Goal: Task Accomplishment & Management: Complete application form

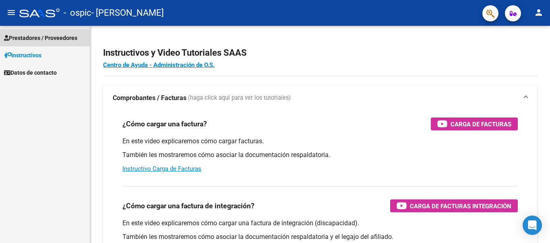
click at [34, 39] on span "Prestadores / Proveedores" at bounding box center [40, 37] width 73 height 9
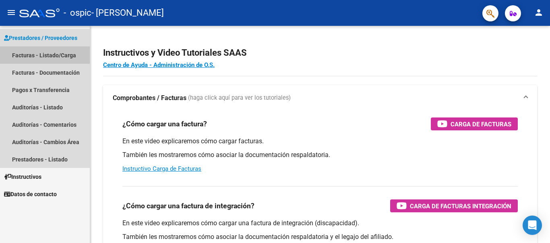
click at [43, 54] on link "Facturas - Listado/Carga" at bounding box center [45, 54] width 90 height 17
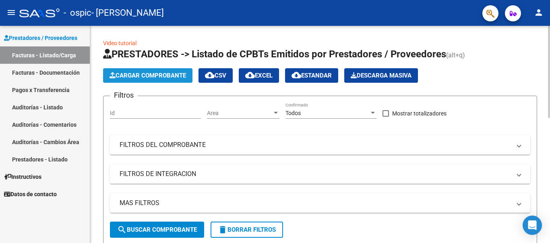
click at [157, 73] on span "Cargar Comprobante" at bounding box center [148, 75] width 77 height 7
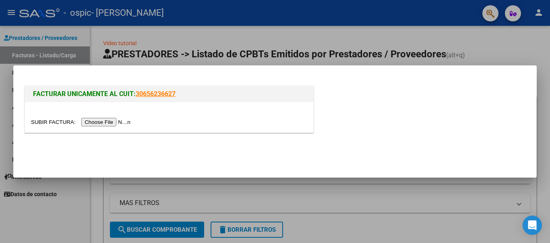
click at [111, 123] on input "file" at bounding box center [82, 122] width 102 height 8
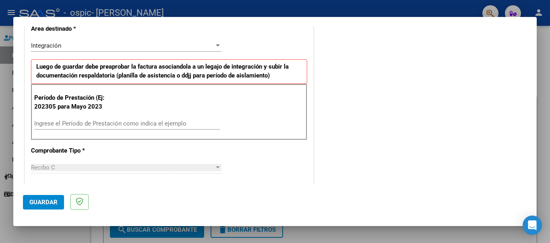
scroll to position [193, 0]
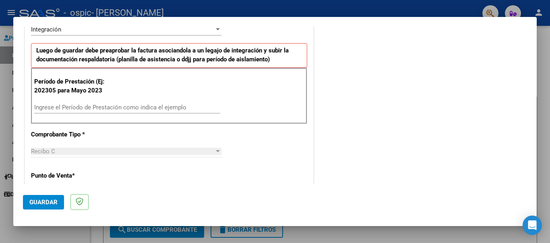
click at [186, 104] on input "Ingrese el Período de Prestación como indica el ejemplo" at bounding box center [127, 107] width 186 height 7
type input "202507"
click at [216, 152] on div at bounding box center [218, 151] width 4 height 2
click at [216, 151] on div at bounding box center [218, 151] width 4 height 2
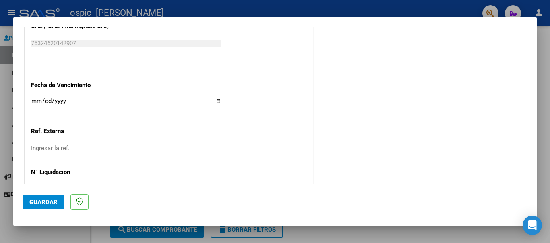
scroll to position [537, 0]
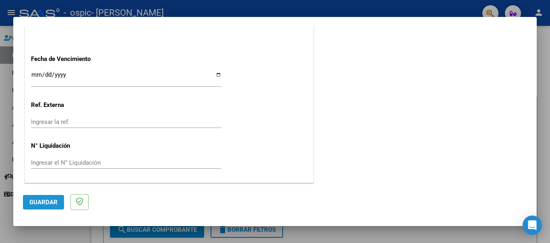
click at [33, 199] on span "Guardar" at bounding box center [43, 201] width 28 height 7
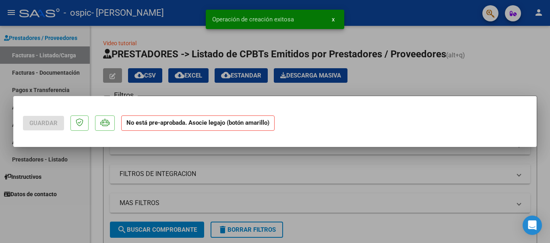
scroll to position [0, 0]
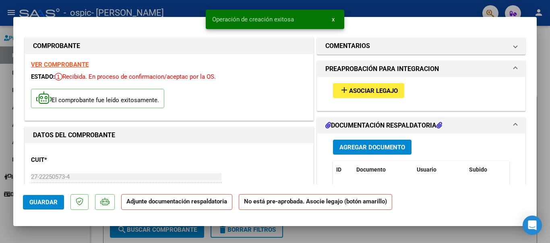
drag, startPoint x: 33, startPoint y: 199, endPoint x: 74, endPoint y: 182, distance: 44.1
click at [74, 182] on mat-dialog-container "COMPROBANTE VER COMPROBANTE ESTADO: Recibida. En proceso de confirmacion/acepta…" at bounding box center [275, 121] width 524 height 209
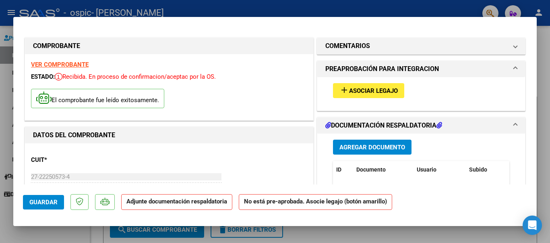
click at [361, 88] on span "Asociar Legajo" at bounding box center [373, 90] width 49 height 7
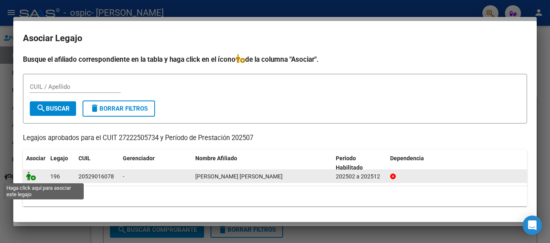
click at [29, 175] on icon at bounding box center [31, 175] width 10 height 9
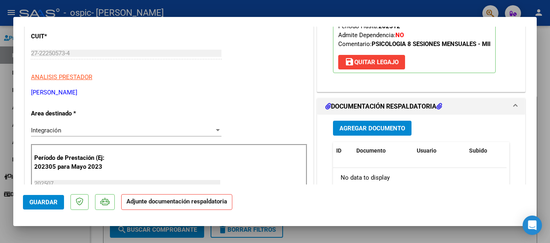
scroll to position [193, 0]
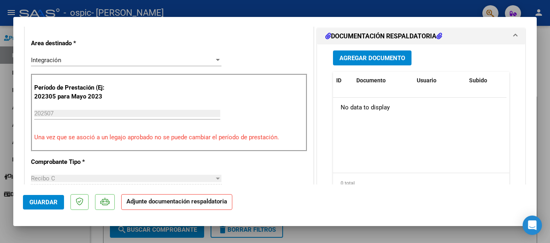
click at [507, 35] on span "DOCUMENTACIÓN RESPALDATORIA" at bounding box center [420, 36] width 189 height 10
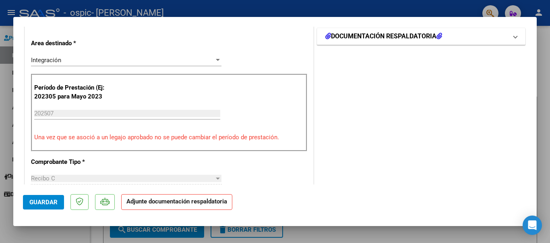
click at [438, 35] on icon at bounding box center [440, 36] width 6 height 6
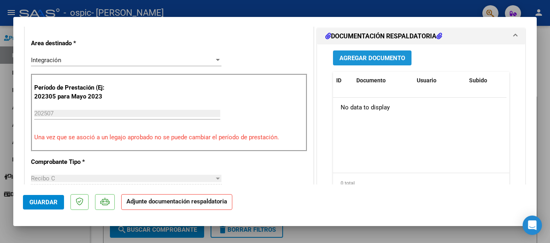
click at [398, 54] on span "Agregar Documento" at bounding box center [373, 57] width 66 height 7
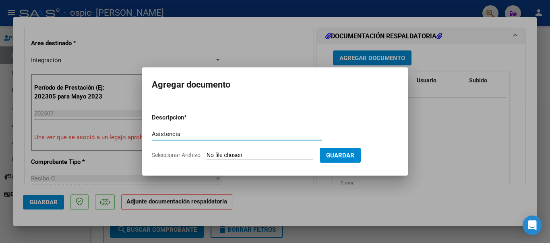
type input "Asistencia"
click at [185, 154] on span "Seleccionar Archivo" at bounding box center [176, 154] width 49 height 6
click at [207, 154] on input "Seleccionar Archivo" at bounding box center [260, 155] width 107 height 8
type input "C:\fakepath\Asistencia [PERSON_NAME] 07.pdf"
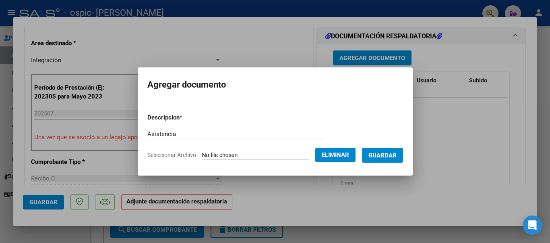
click at [382, 154] on span "Guardar" at bounding box center [383, 154] width 28 height 7
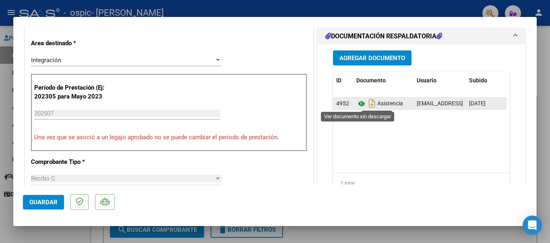
click at [357, 101] on icon at bounding box center [362, 104] width 10 height 10
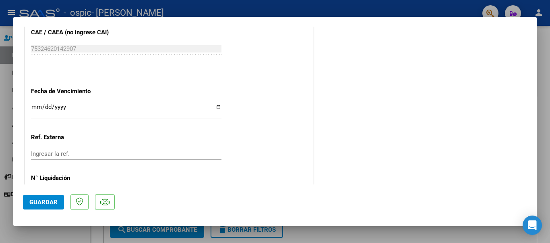
scroll to position [564, 0]
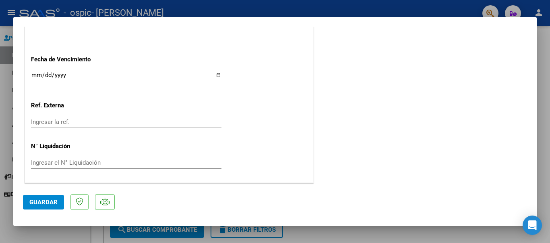
click at [33, 202] on span "Guardar" at bounding box center [43, 201] width 28 height 7
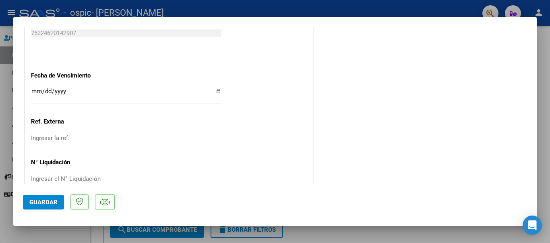
click at [495, 228] on div at bounding box center [275, 121] width 550 height 243
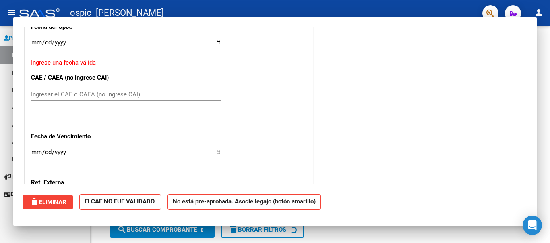
scroll to position [0, 0]
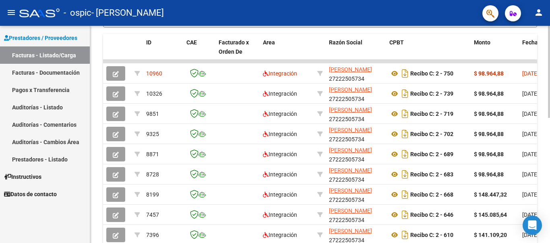
click at [550, 228] on div at bounding box center [549, 134] width 2 height 217
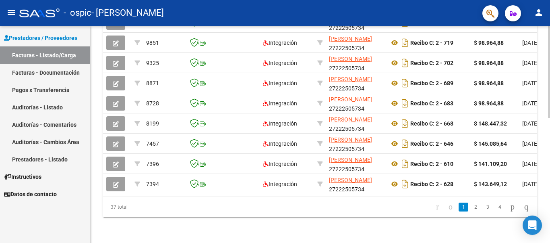
click at [550, 228] on div at bounding box center [549, 197] width 2 height 92
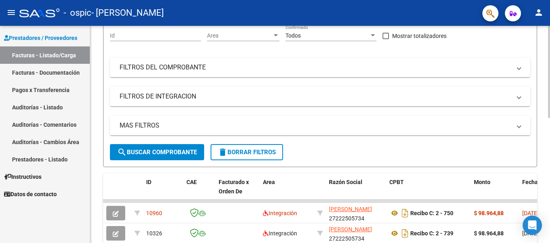
click at [550, 67] on div at bounding box center [549, 134] width 2 height 217
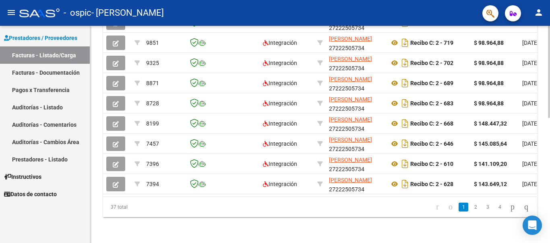
click at [550, 232] on div at bounding box center [549, 134] width 2 height 217
click at [550, 232] on div at bounding box center [549, 197] width 2 height 92
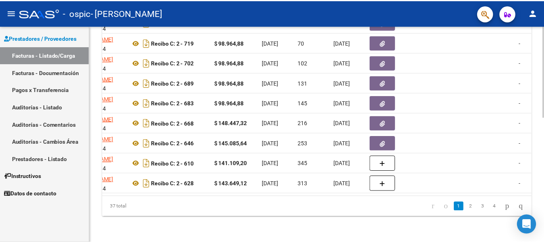
scroll to position [77, 0]
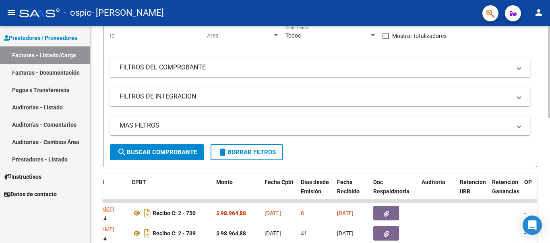
click at [550, 27] on div at bounding box center [549, 134] width 2 height 217
click at [539, 12] on mat-icon "person" at bounding box center [539, 13] width 10 height 10
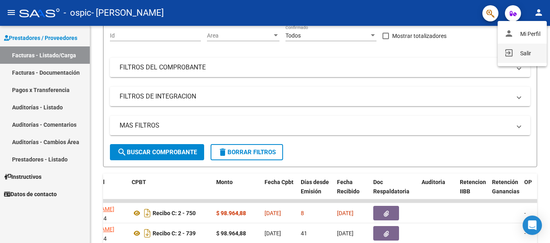
click at [525, 51] on button "exit_to_app Salir" at bounding box center [522, 53] width 49 height 19
